Goal: Information Seeking & Learning: Understand process/instructions

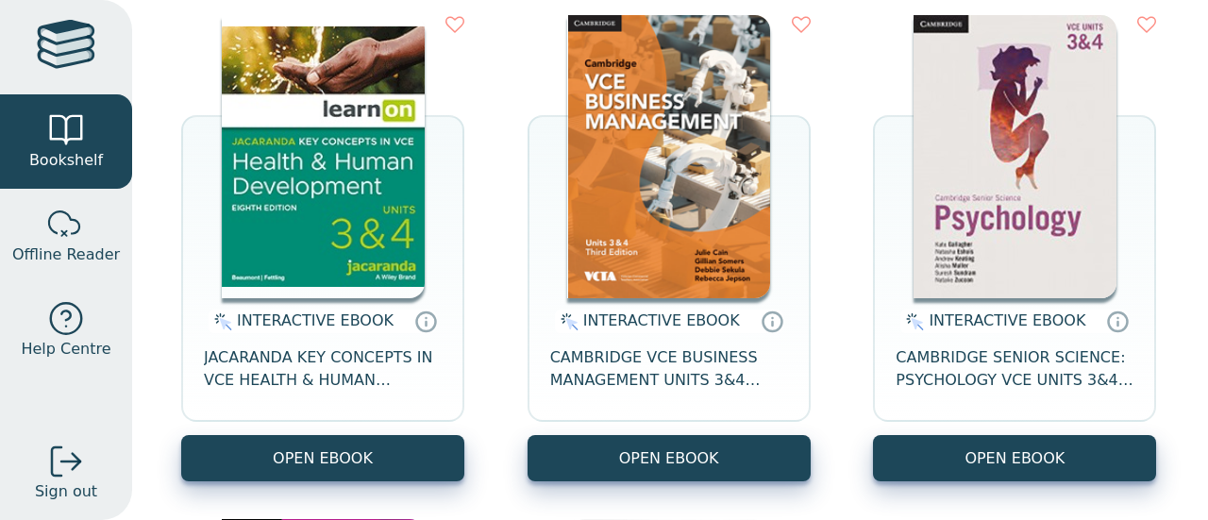
scroll to position [269, 0]
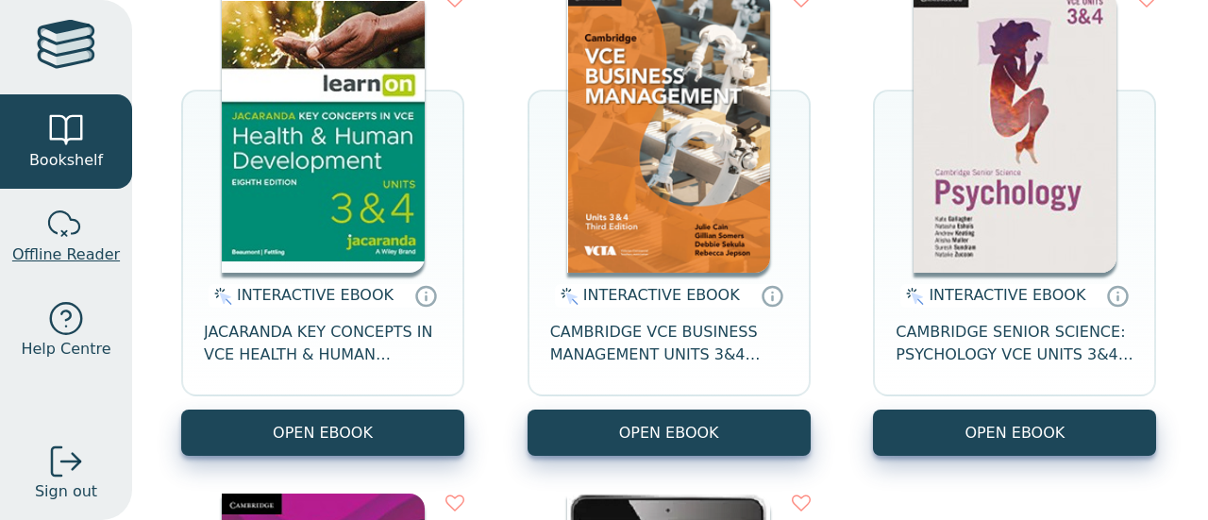
click at [109, 233] on link "Offline Reader" at bounding box center [66, 236] width 132 height 94
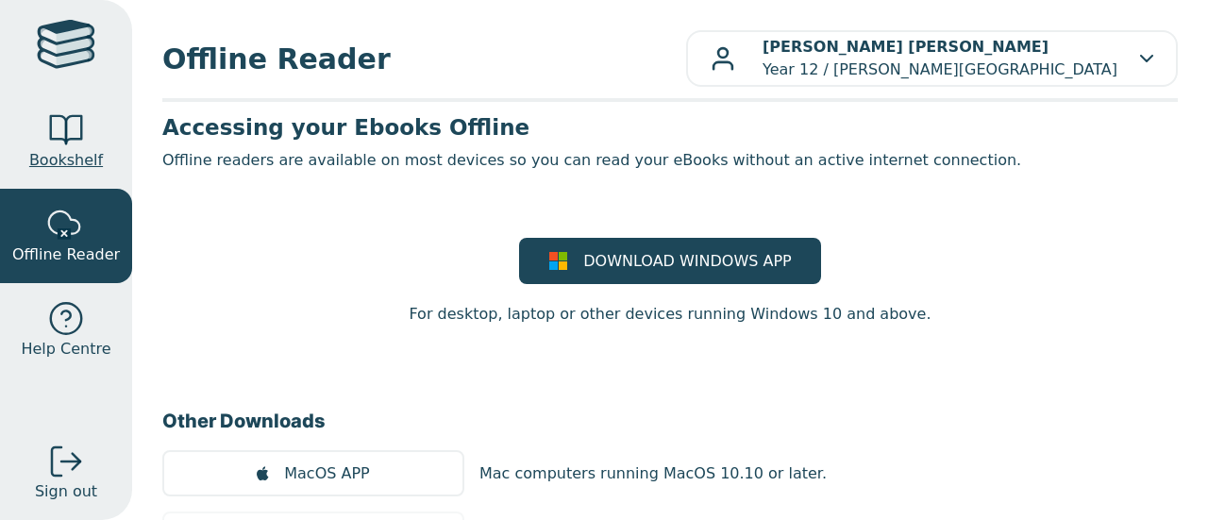
click at [98, 161] on span "Bookshelf" at bounding box center [66, 160] width 74 height 23
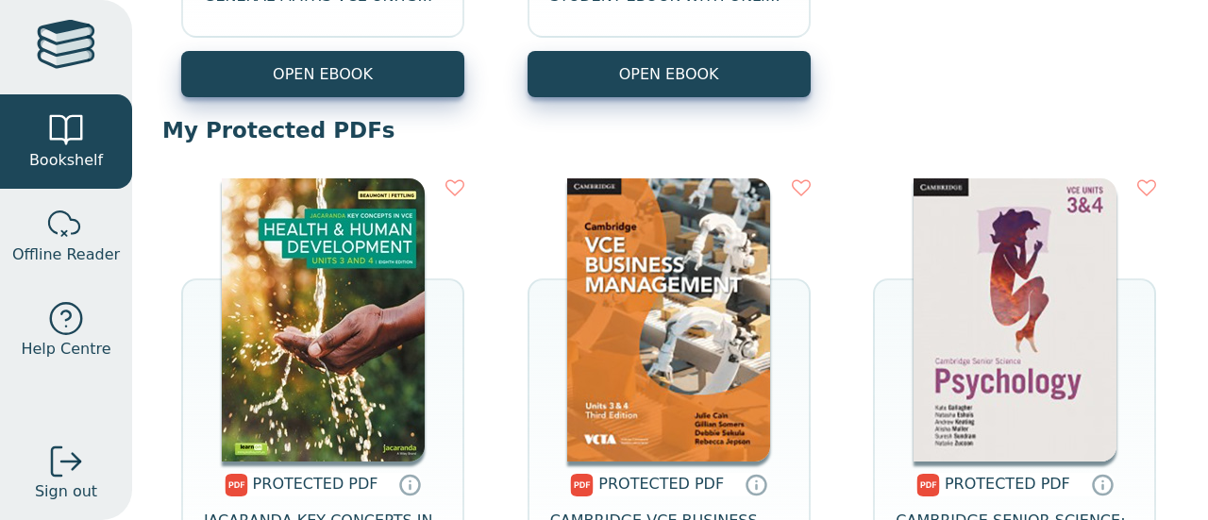
scroll to position [1295, 0]
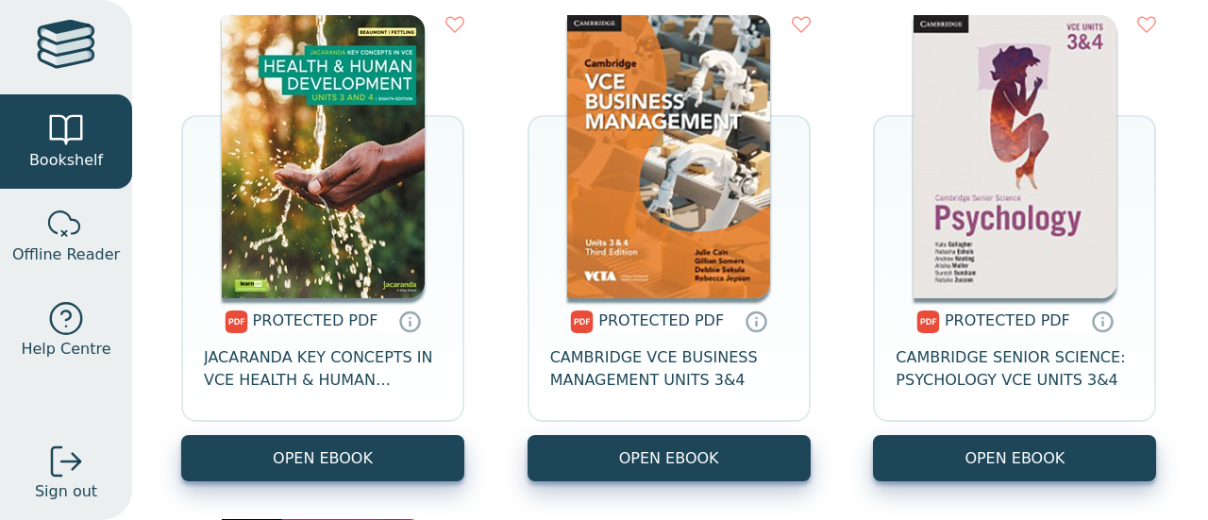
click at [386, 222] on img at bounding box center [323, 156] width 203 height 283
